Goal: Information Seeking & Learning: Check status

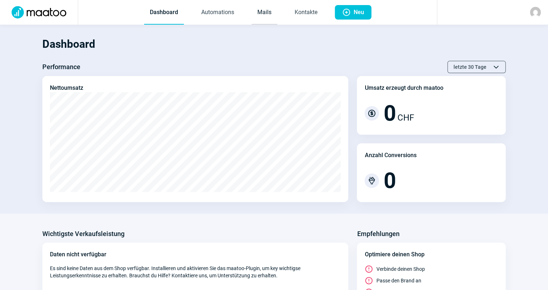
click at [262, 11] on link "Mails" at bounding box center [265, 13] width 26 height 24
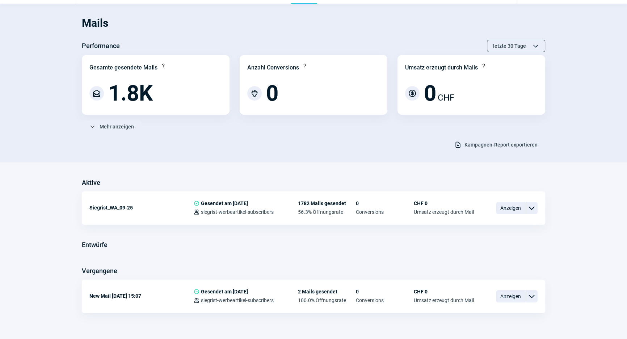
scroll to position [36, 0]
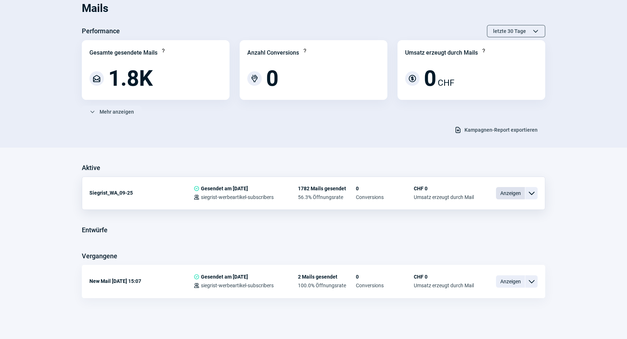
click at [500, 194] on span "Anzeigen" at bounding box center [510, 193] width 29 height 12
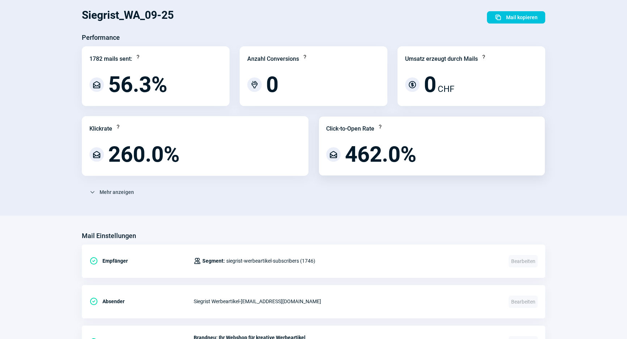
scroll to position [33, 0]
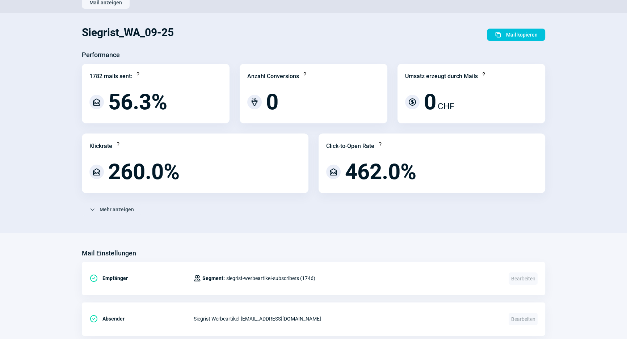
click at [247, 211] on div "ChevronDown icon Mehr anzeigen" at bounding box center [314, 210] width 464 height 12
click at [135, 218] on div "ChevronDown icon Mehr anzeigen Bounce-Analyse Reputation Score Question icon Ch…" at bounding box center [314, 213] width 464 height 18
